Goal: Check status

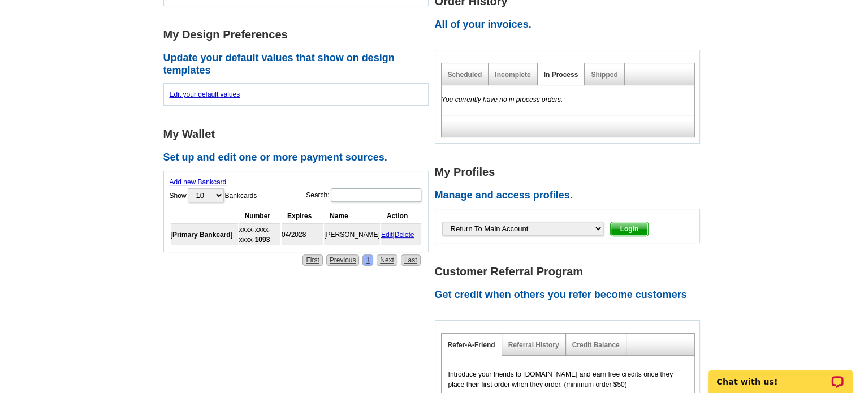
scroll to position [226, 0]
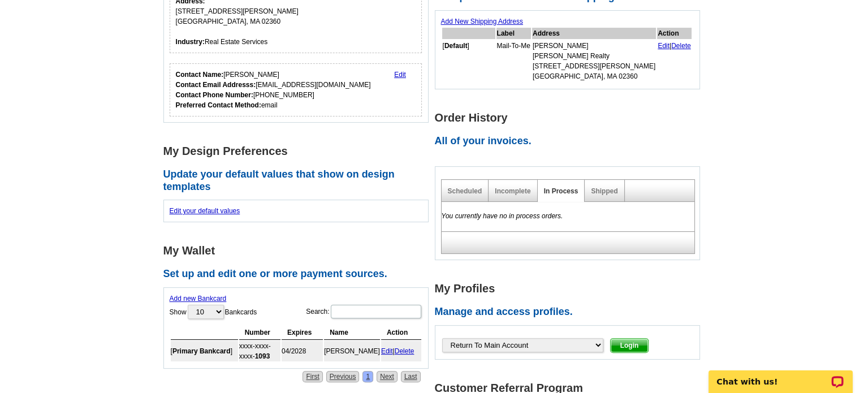
click at [477, 194] on div "Scheduled" at bounding box center [464, 191] width 47 height 22
click at [592, 193] on link "Shipped" at bounding box center [604, 191] width 27 height 8
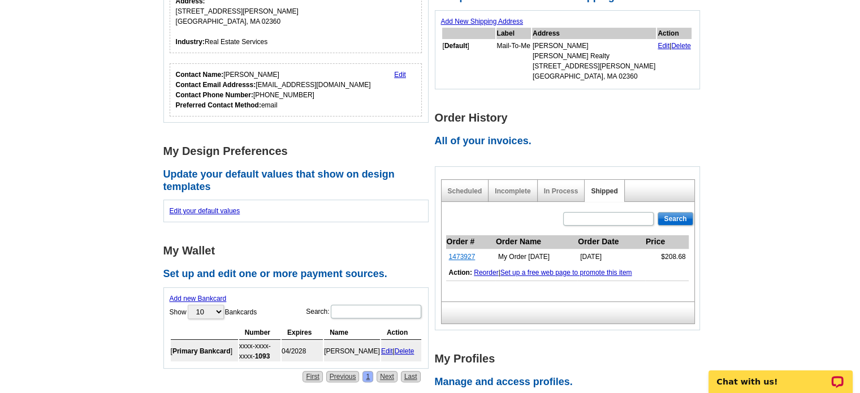
click at [463, 255] on link "1473927" at bounding box center [462, 257] width 27 height 8
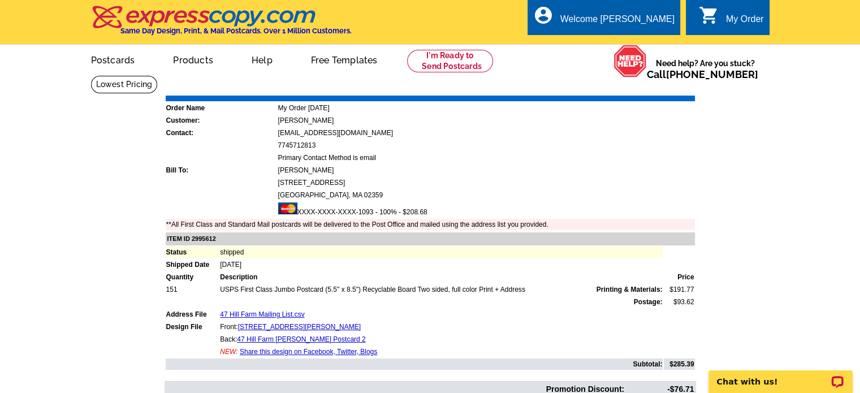
click at [607, 85] on link "Download Invoice" at bounding box center [594, 88] width 80 height 10
drag, startPoint x: 683, startPoint y: 65, endPoint x: 756, endPoint y: 65, distance: 73.5
click at [756, 65] on span "Need help? Are you stuck? Call [PHONE_NUMBER]" at bounding box center [705, 69] width 117 height 23
copy span "[PHONE_NUMBER]"
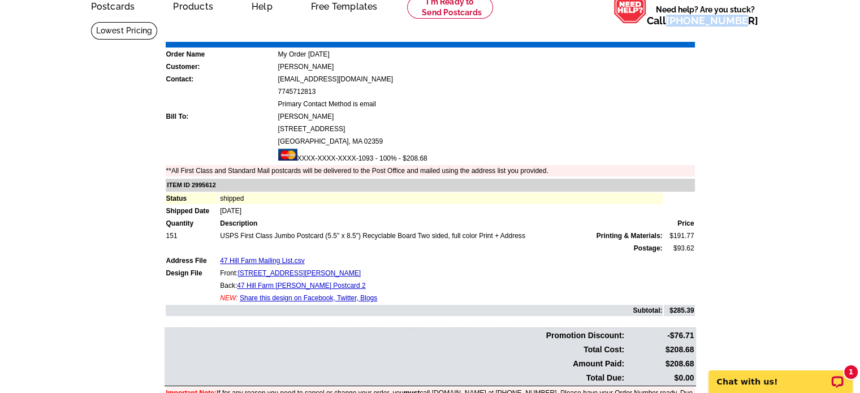
scroll to position [57, 0]
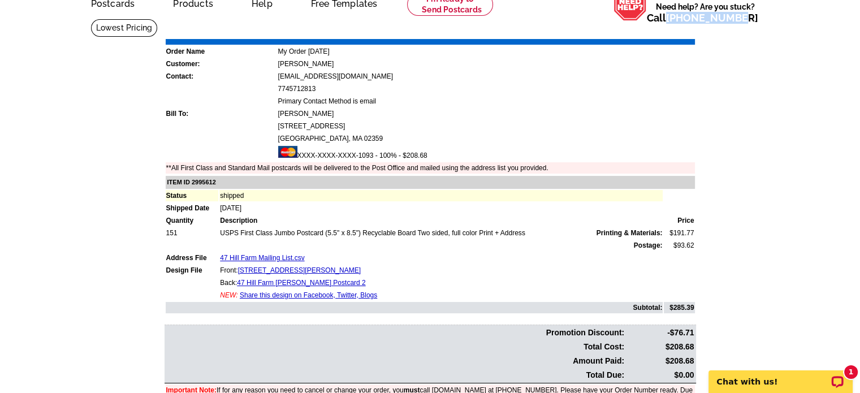
drag, startPoint x: 167, startPoint y: 178, endPoint x: 623, endPoint y: 274, distance: 465.6
click at [623, 274] on tbody "ITEM ID 2995612 Status shipped Shipped Date [DATE] Quantity Description Price 1…" at bounding box center [430, 244] width 529 height 137
copy tbody "ITEM ID 2995612 Status shipped Shipped Date [DATE] Quantity Description Price 1…"
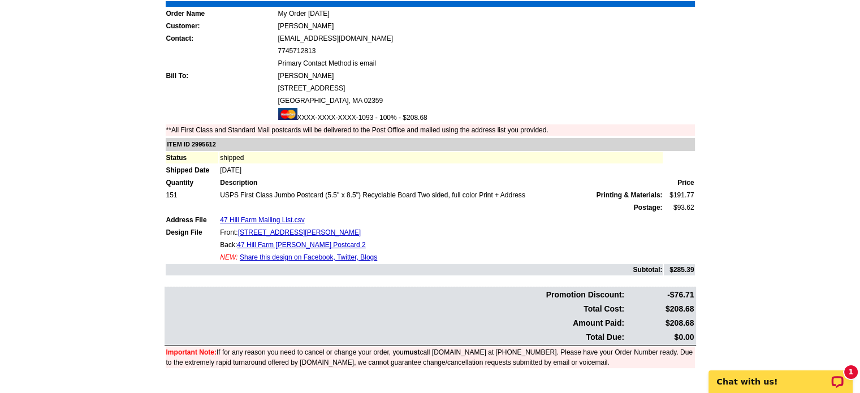
scroll to position [170, 0]
